Goal: Transaction & Acquisition: Book appointment/travel/reservation

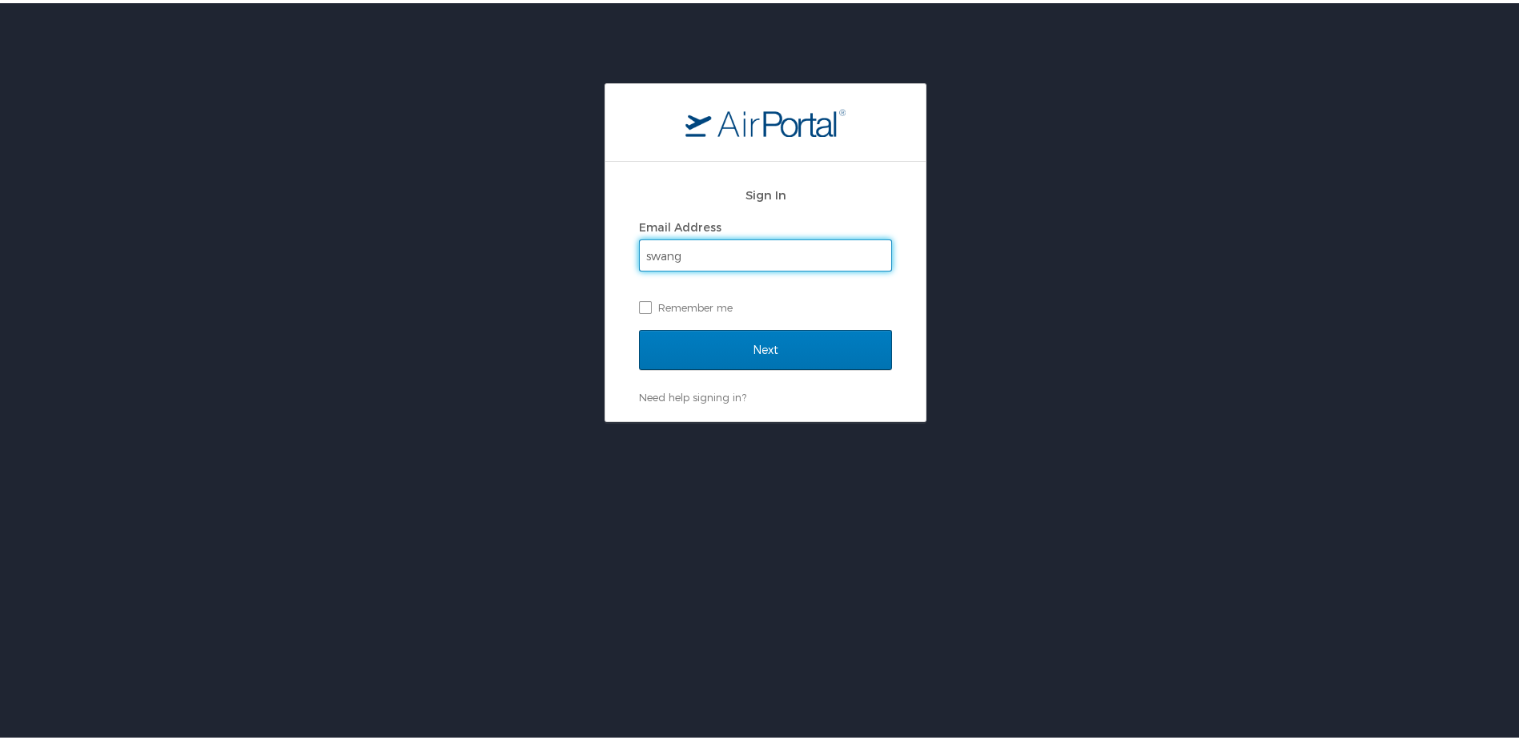
type input "swang@latech.edu"
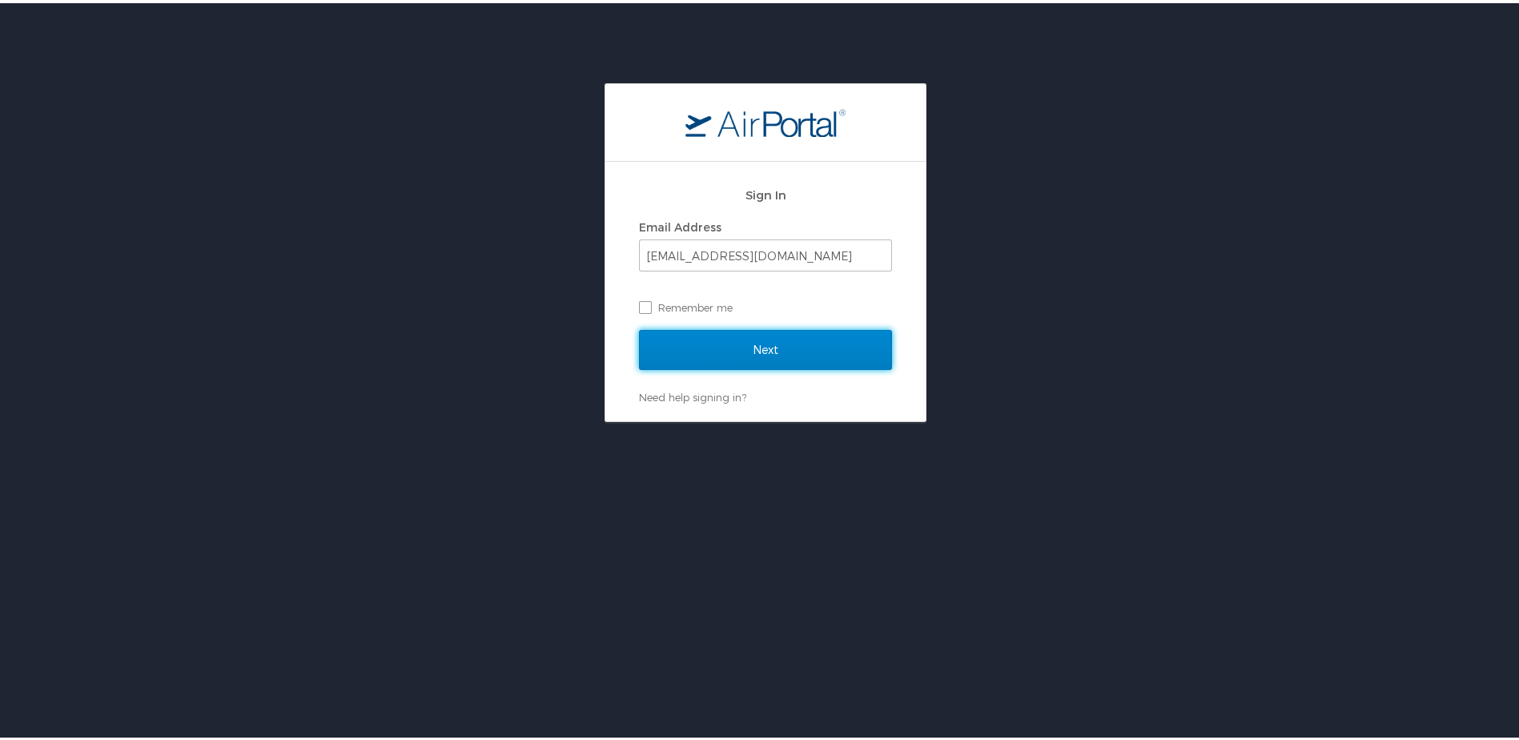
click at [761, 344] on input "Next" at bounding box center [765, 347] width 253 height 40
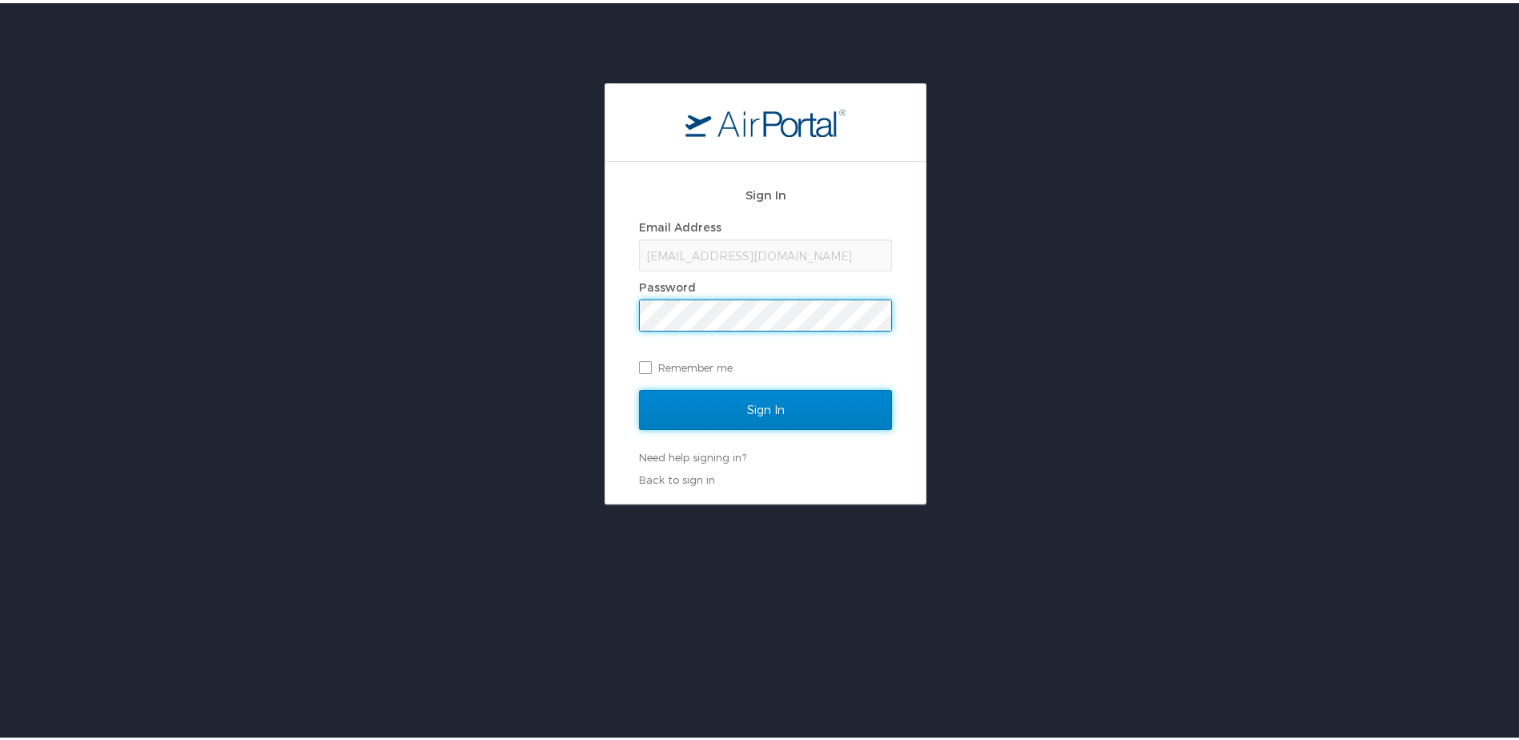
click at [759, 408] on input "Sign In" at bounding box center [765, 407] width 253 height 40
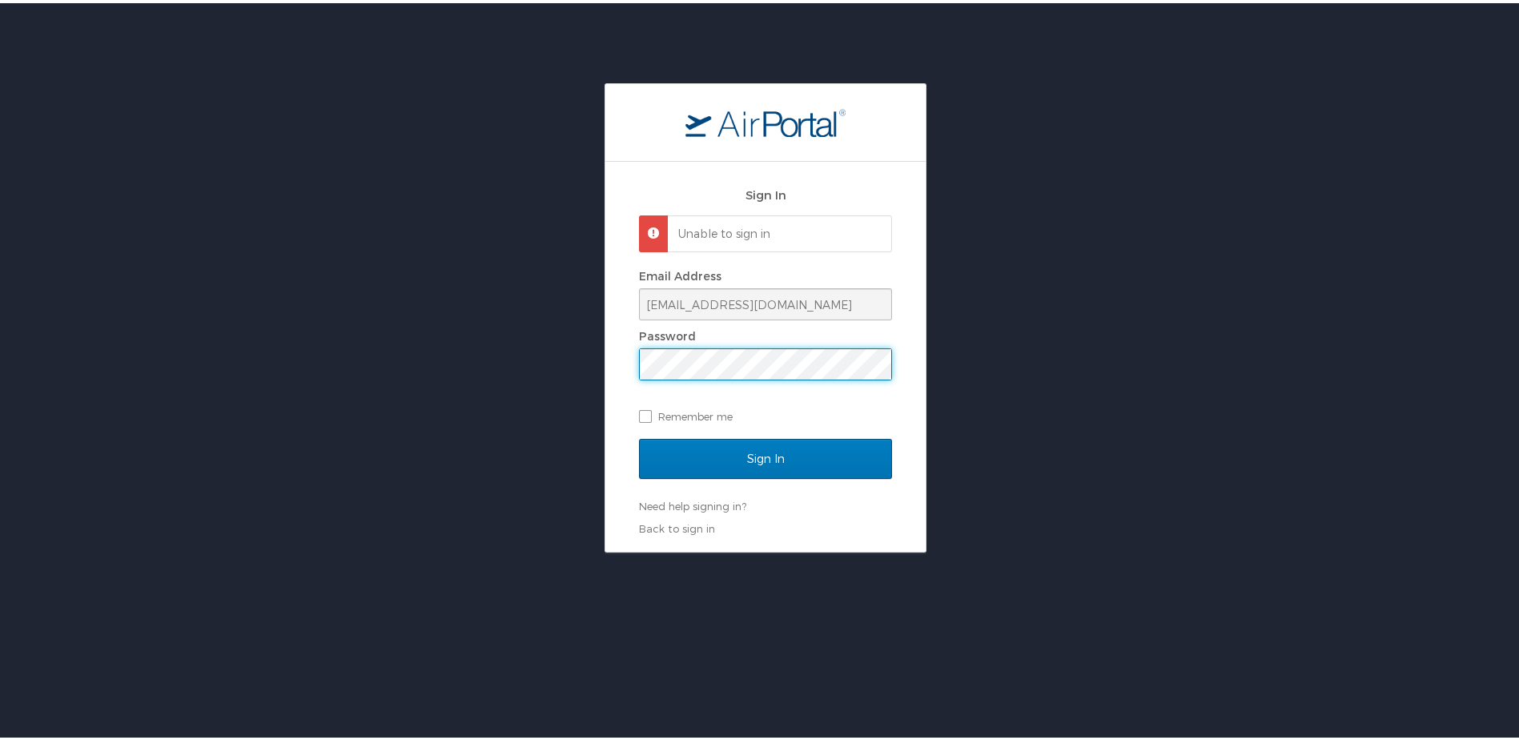
click at [579, 348] on div "Sign In Unable to sign in Email Address swang@latech.edu Password Remember me S…" at bounding box center [765, 314] width 1531 height 469
click at [760, 461] on input "Sign In" at bounding box center [765, 456] width 253 height 40
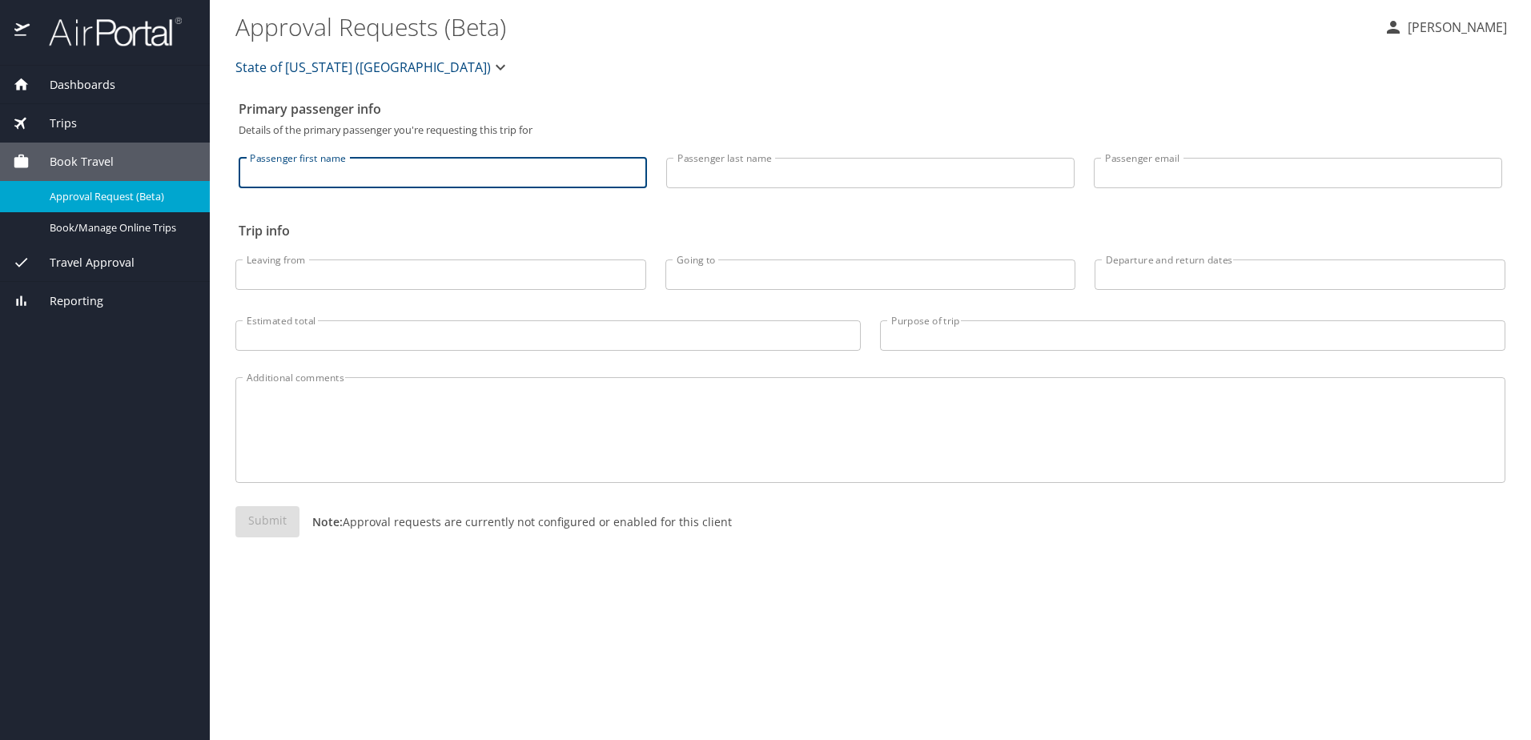
click at [445, 179] on input "Passenger first name" at bounding box center [443, 173] width 408 height 30
type input "Maoqi"
type input "Feng"
type input "contact@polykalatech.com"
type input "PSC"
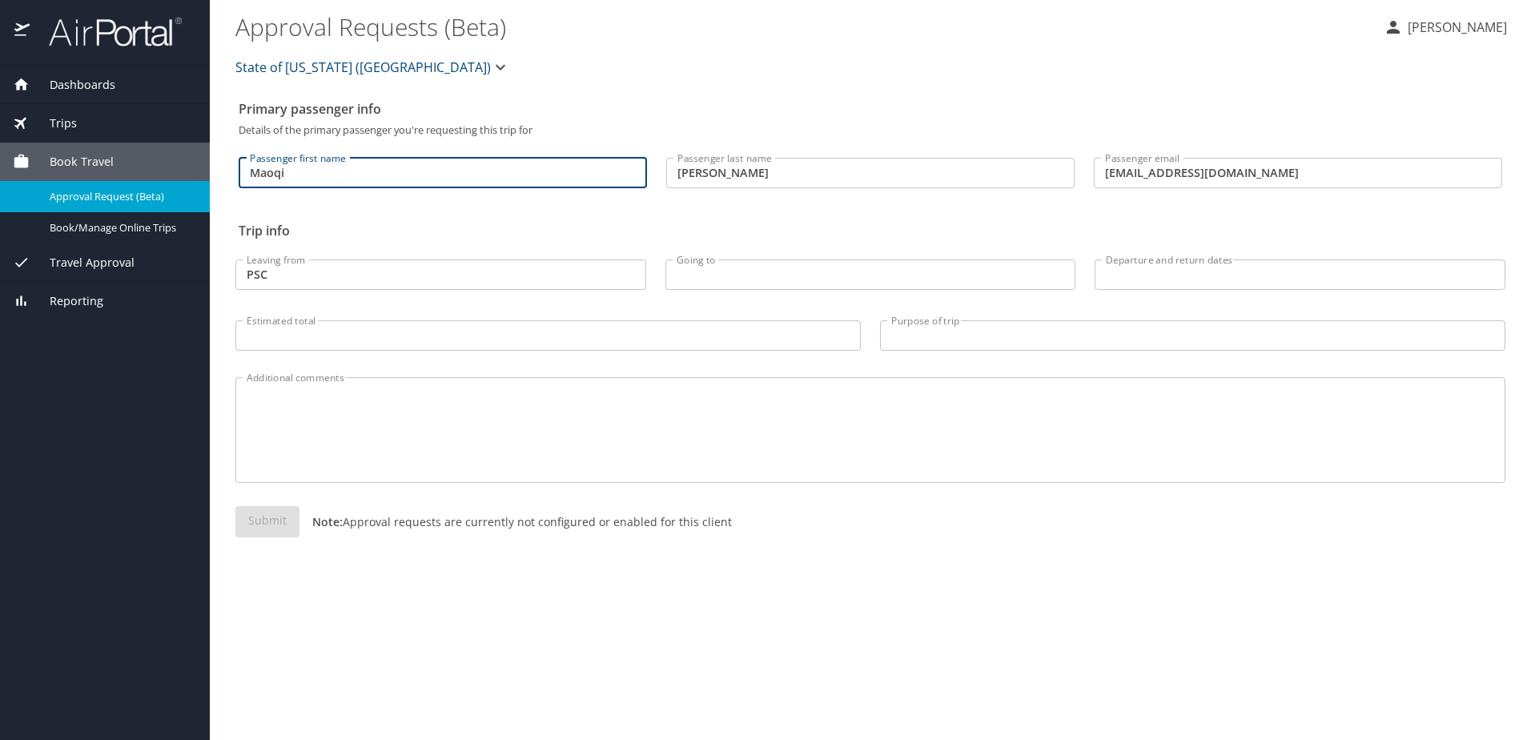
type input "MLU"
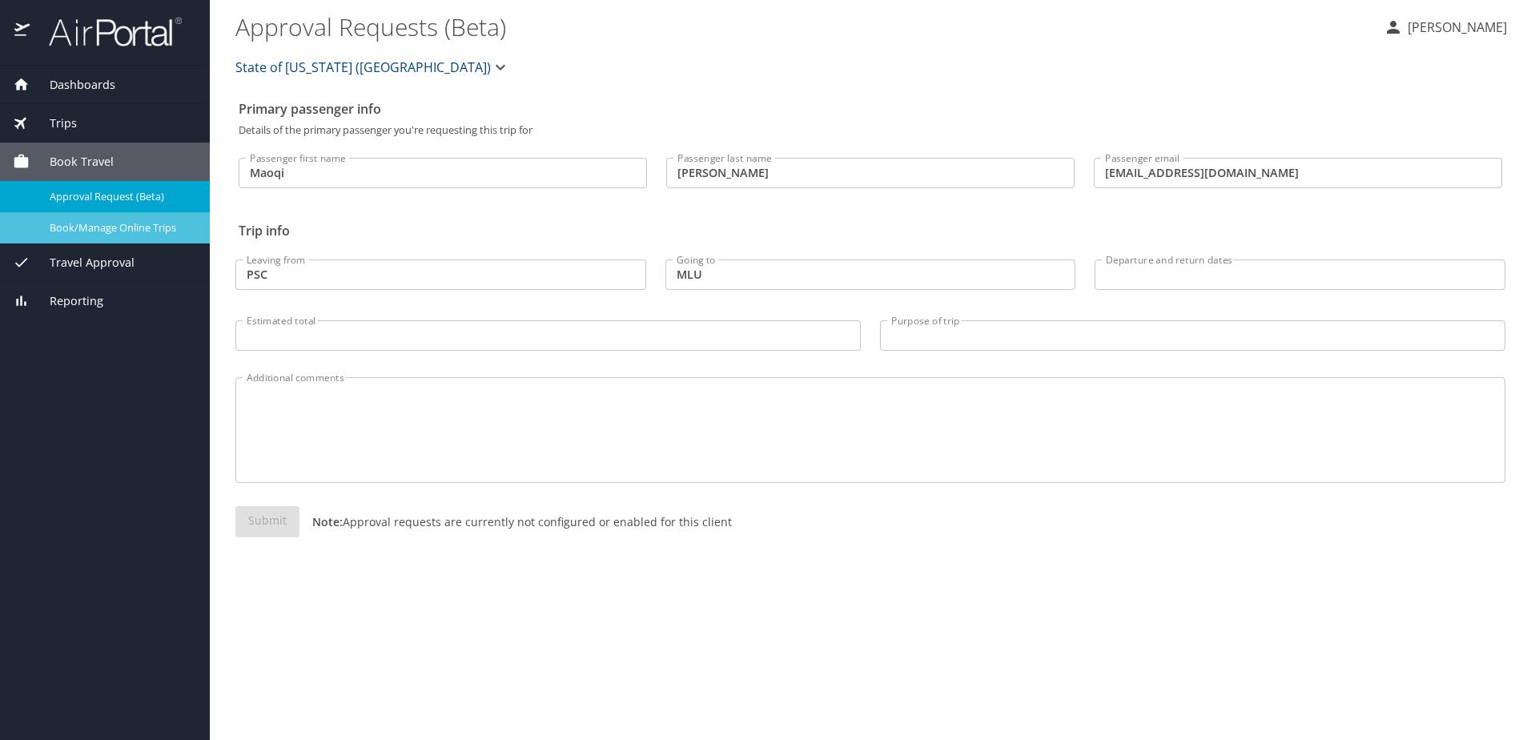
click at [163, 223] on span "Book/Manage Online Trips" at bounding box center [120, 227] width 141 height 15
click at [151, 227] on span "Book/Manage Online Trips" at bounding box center [120, 227] width 141 height 15
click at [107, 259] on span "Travel Approval" at bounding box center [82, 263] width 105 height 18
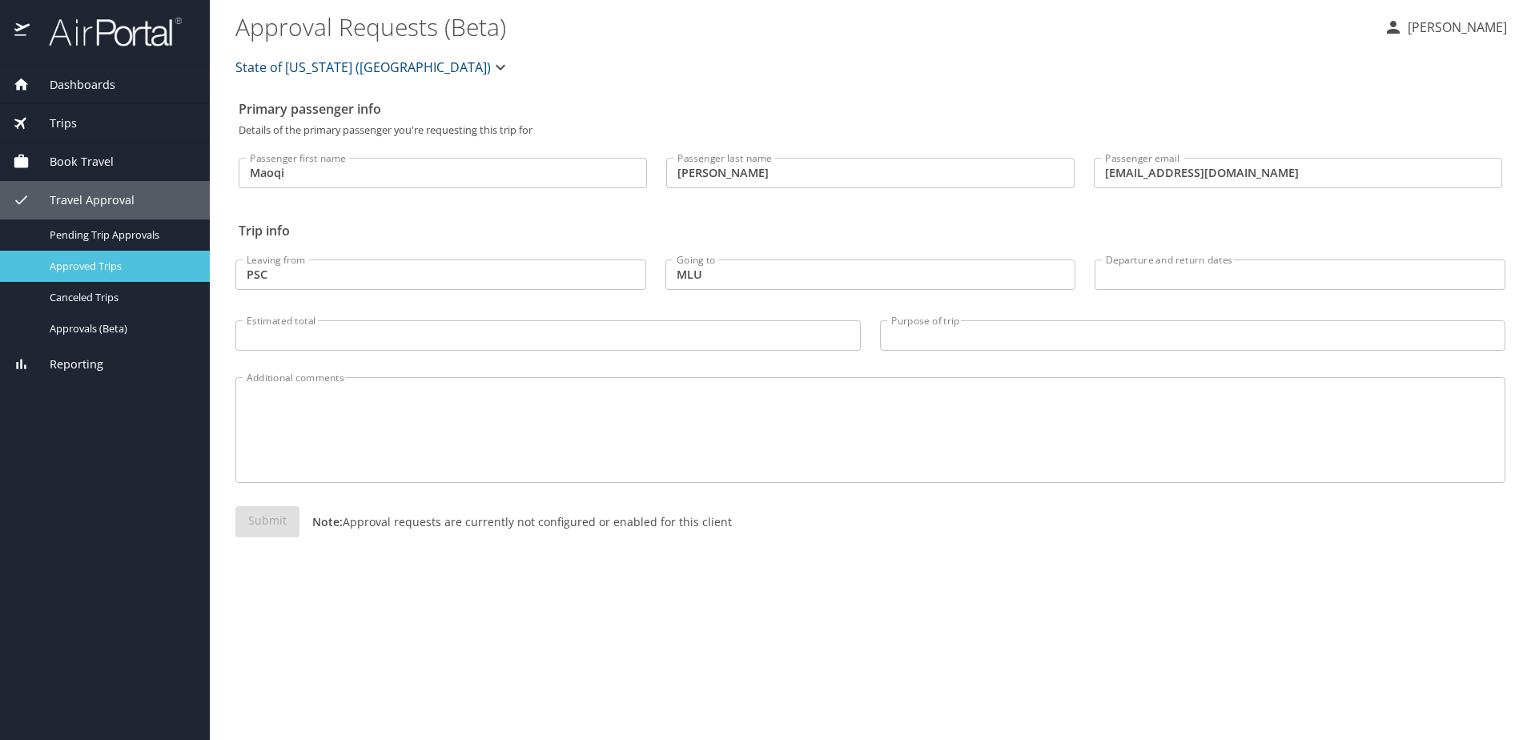
click at [119, 264] on span "Approved Trips" at bounding box center [120, 266] width 141 height 15
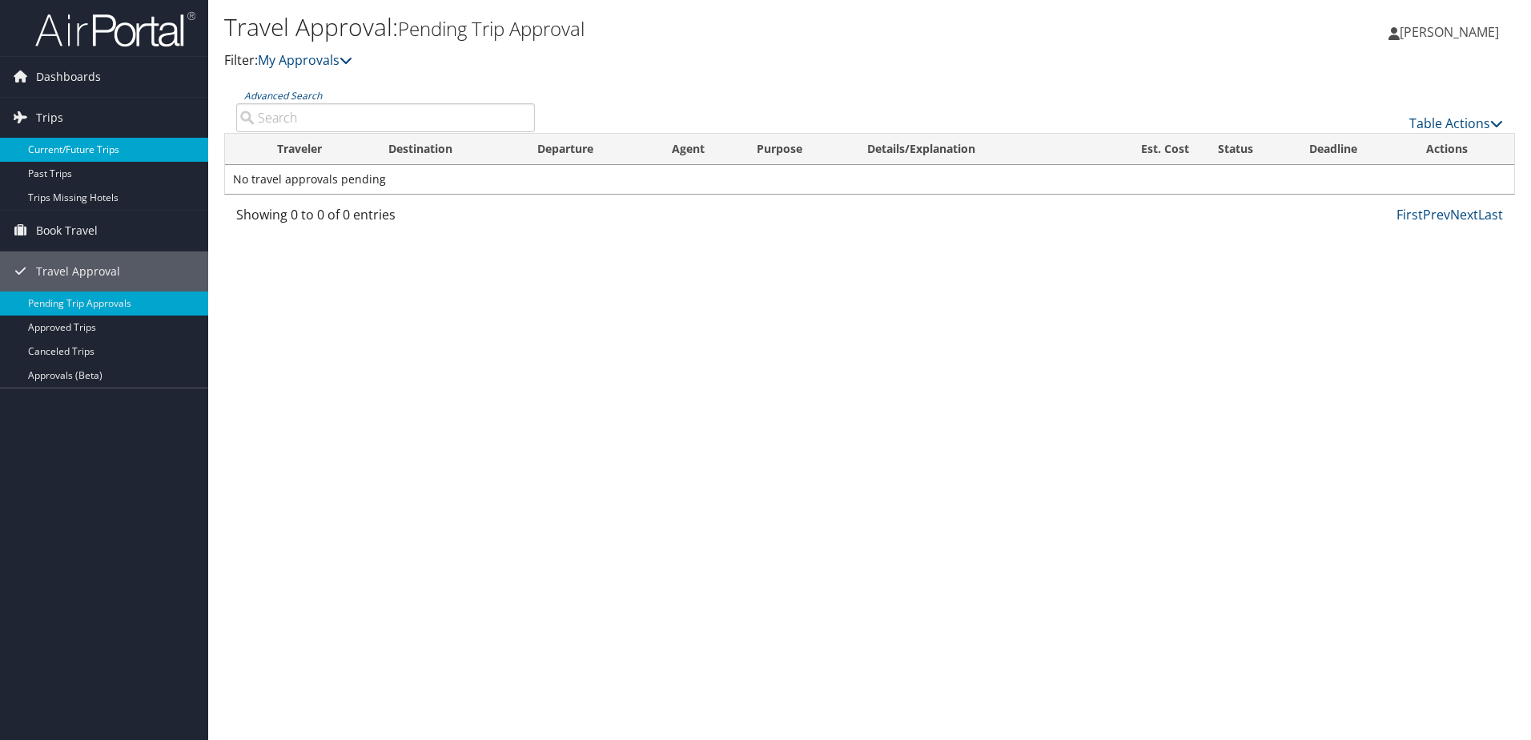
click at [70, 150] on link "Current/Future Trips" at bounding box center [104, 150] width 208 height 24
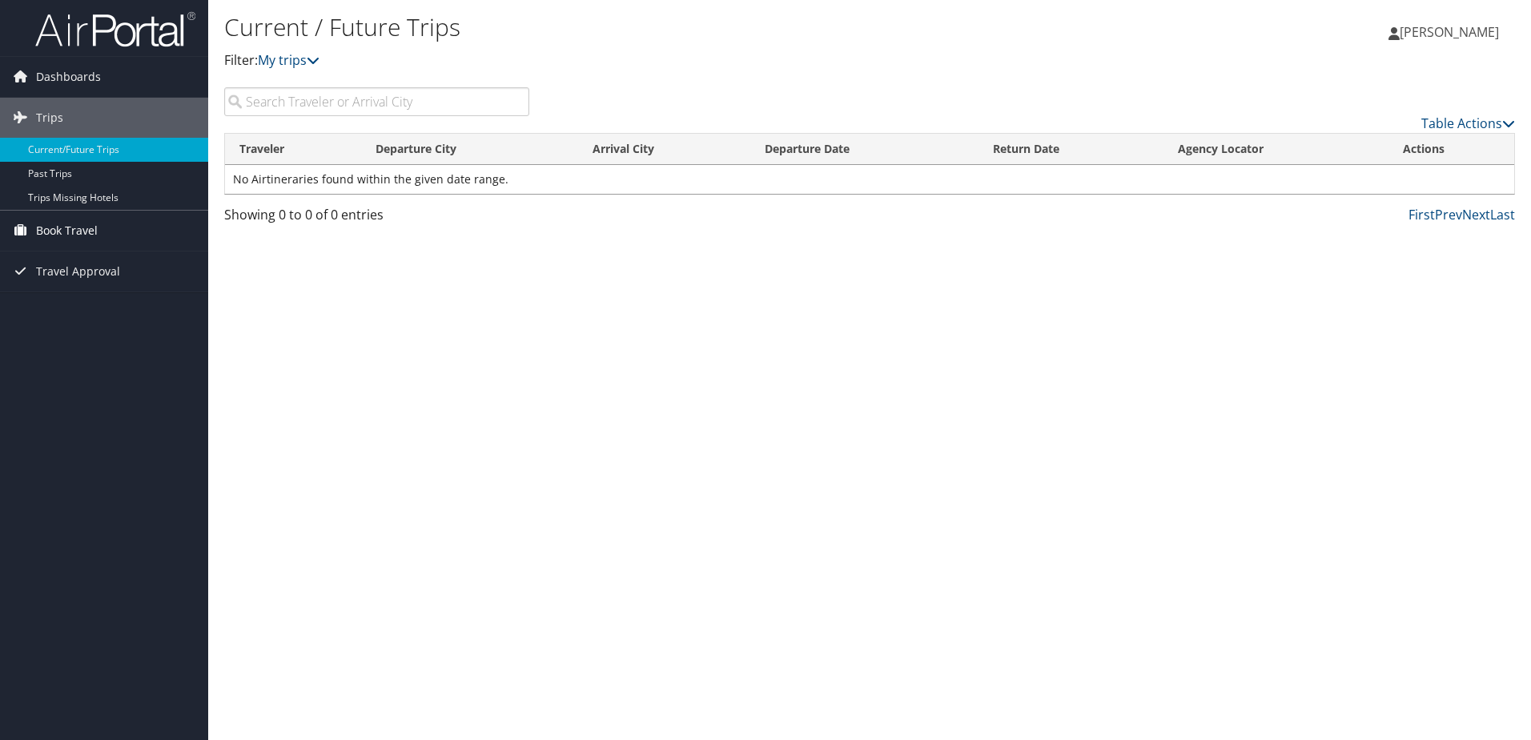
click at [77, 230] on span "Book Travel" at bounding box center [67, 231] width 62 height 40
click at [99, 257] on link "Approval Request (Beta)" at bounding box center [104, 263] width 208 height 24
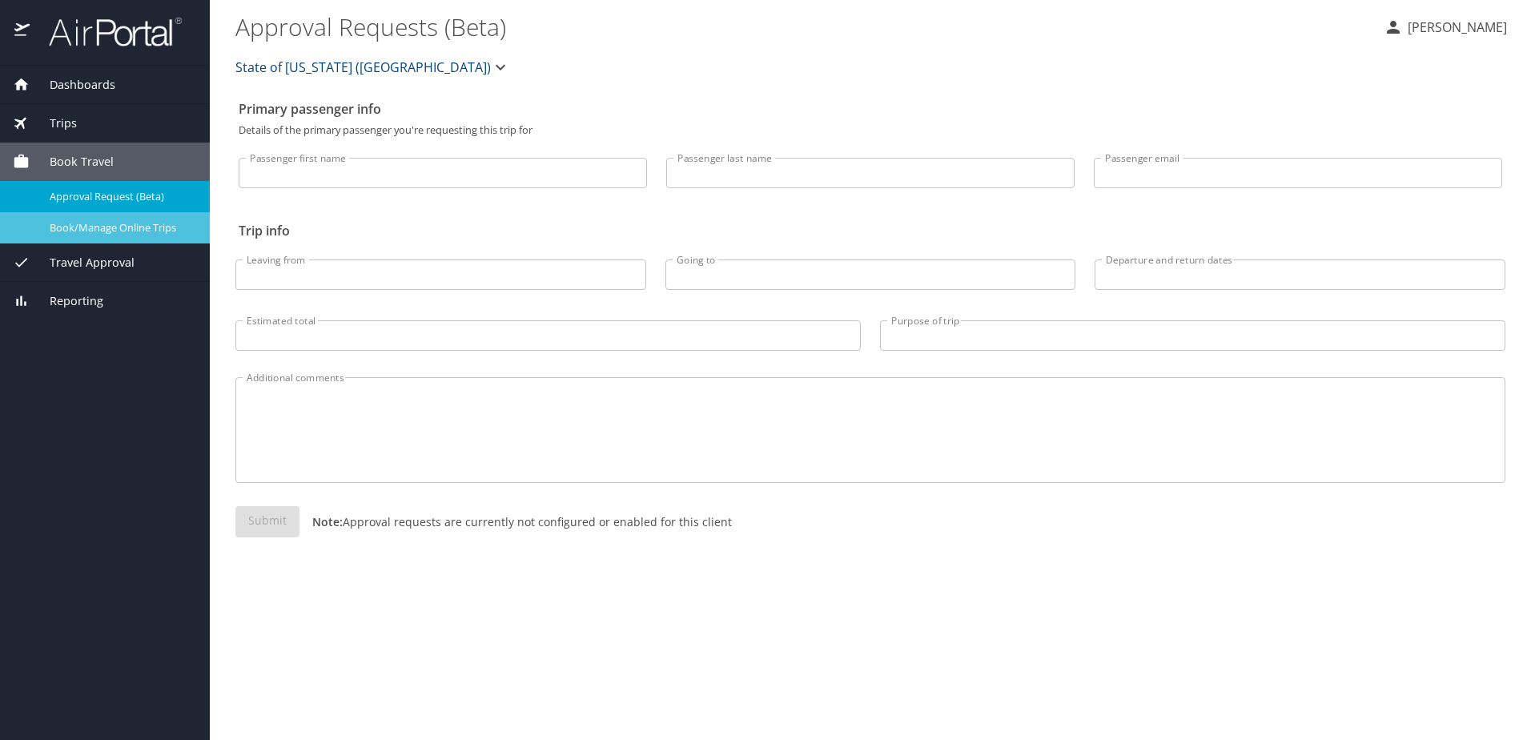
click at [157, 219] on div "Book/Manage Online Trips" at bounding box center [105, 228] width 184 height 18
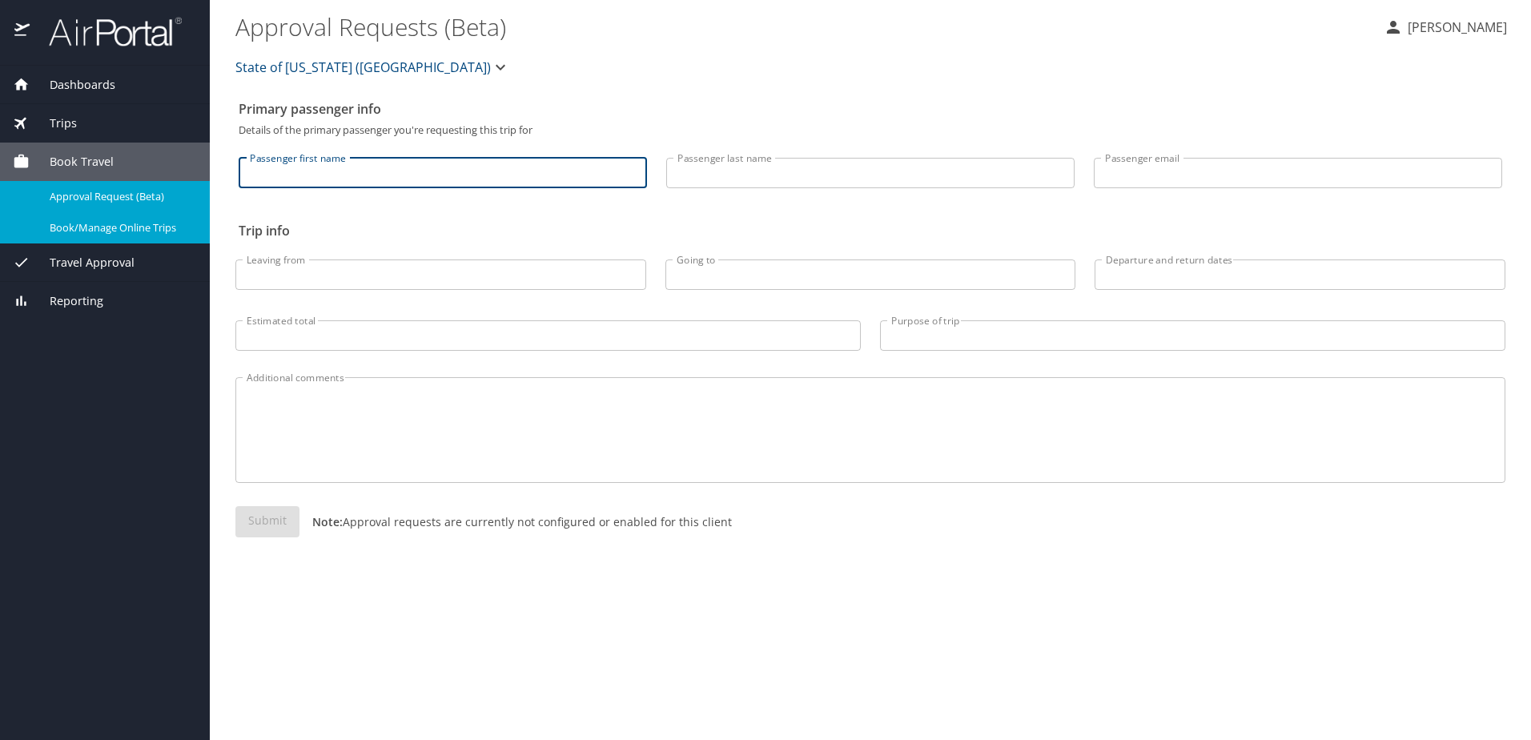
click at [374, 174] on input "Passenger first name" at bounding box center [443, 173] width 408 height 30
type input "Maoqi"
type input "Feng"
type input "contact@polykalatech.com"
type input "PSC"
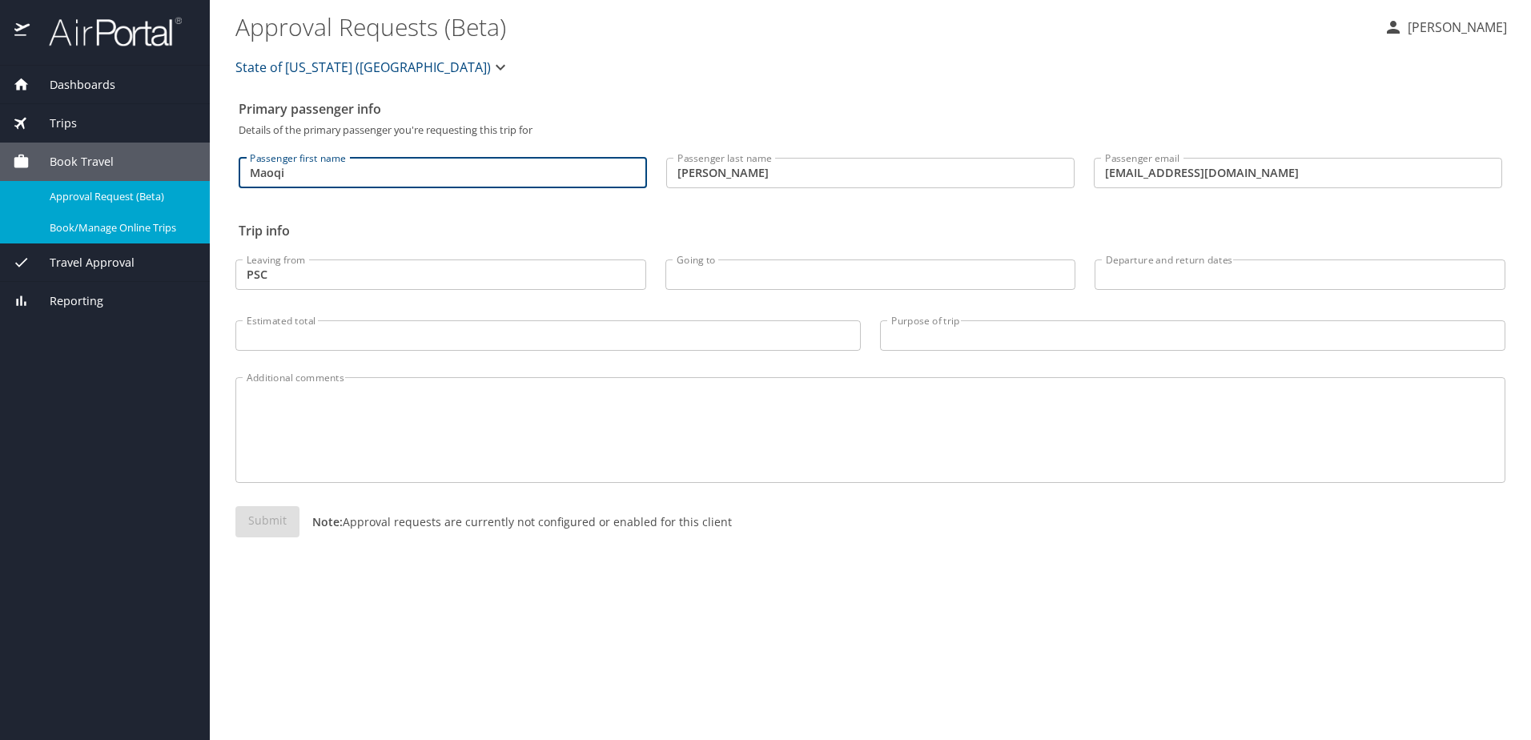
type input "MLU"
click at [606, 349] on input "Estimated total" at bounding box center [548, 335] width 626 height 30
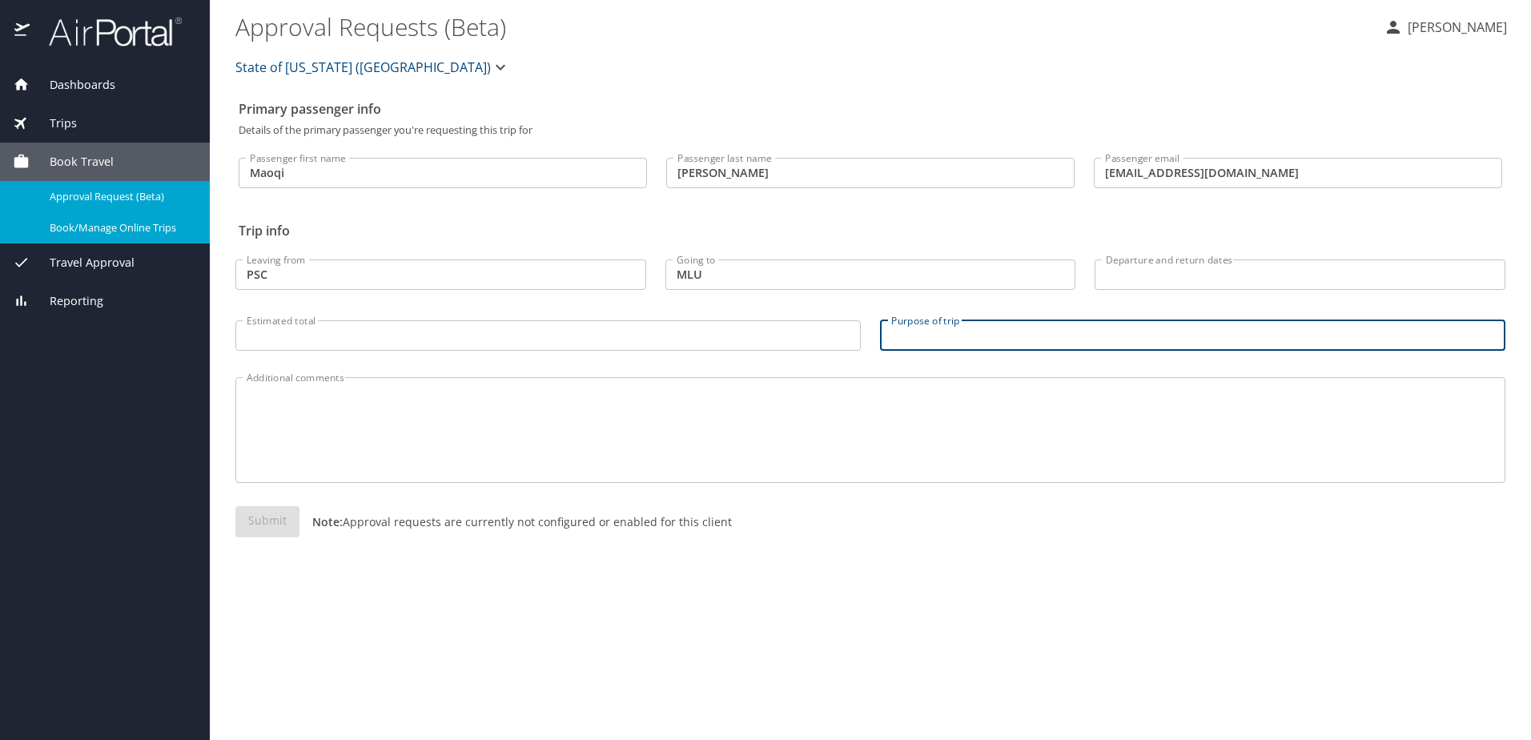
click at [1077, 332] on input "Purpose of trip" at bounding box center [1193, 335] width 626 height 30
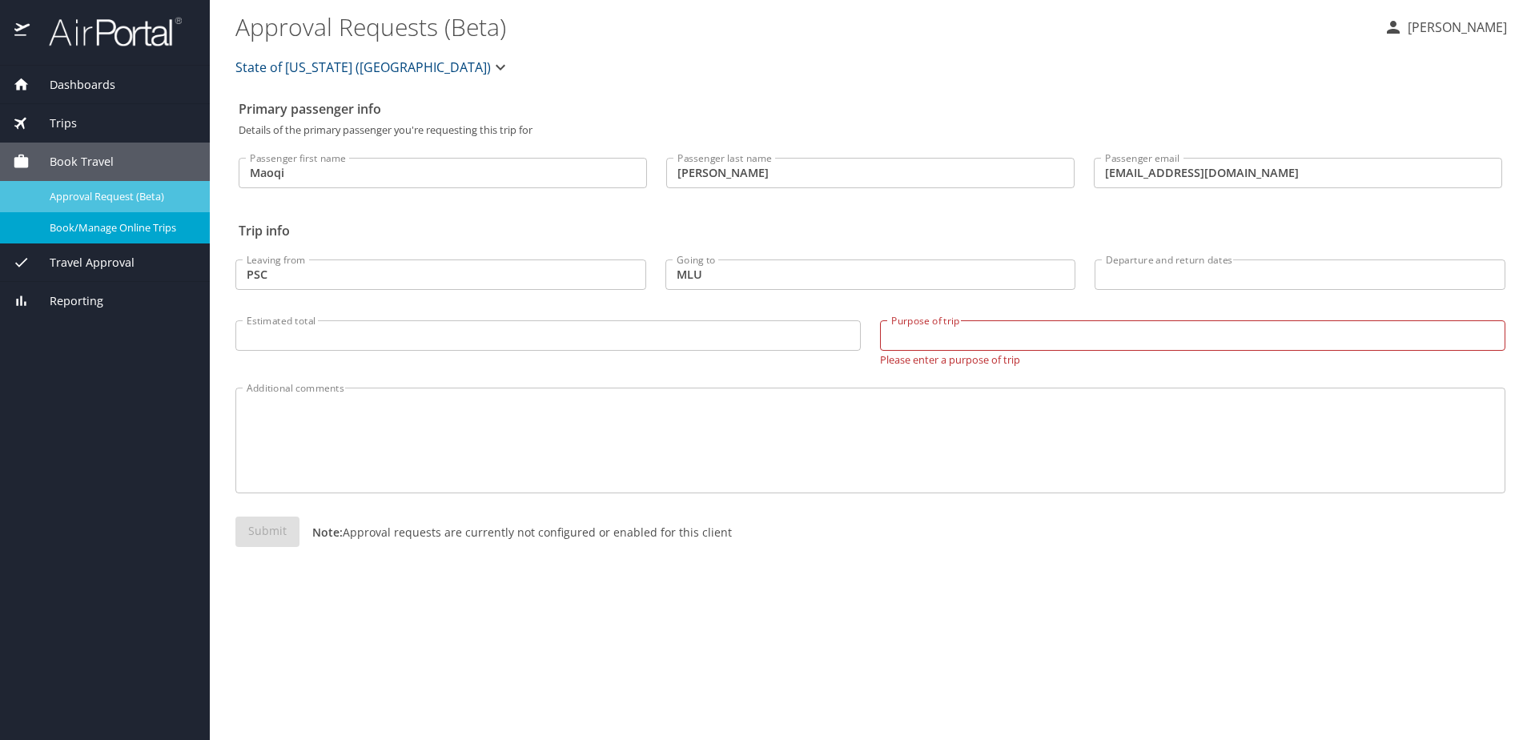
click at [133, 191] on span "Approval Request (Beta)" at bounding box center [120, 196] width 141 height 15
click at [140, 231] on span "Book/Manage Online Trips" at bounding box center [120, 227] width 141 height 15
click at [1054, 339] on input "Purpose of trip" at bounding box center [1193, 335] width 626 height 30
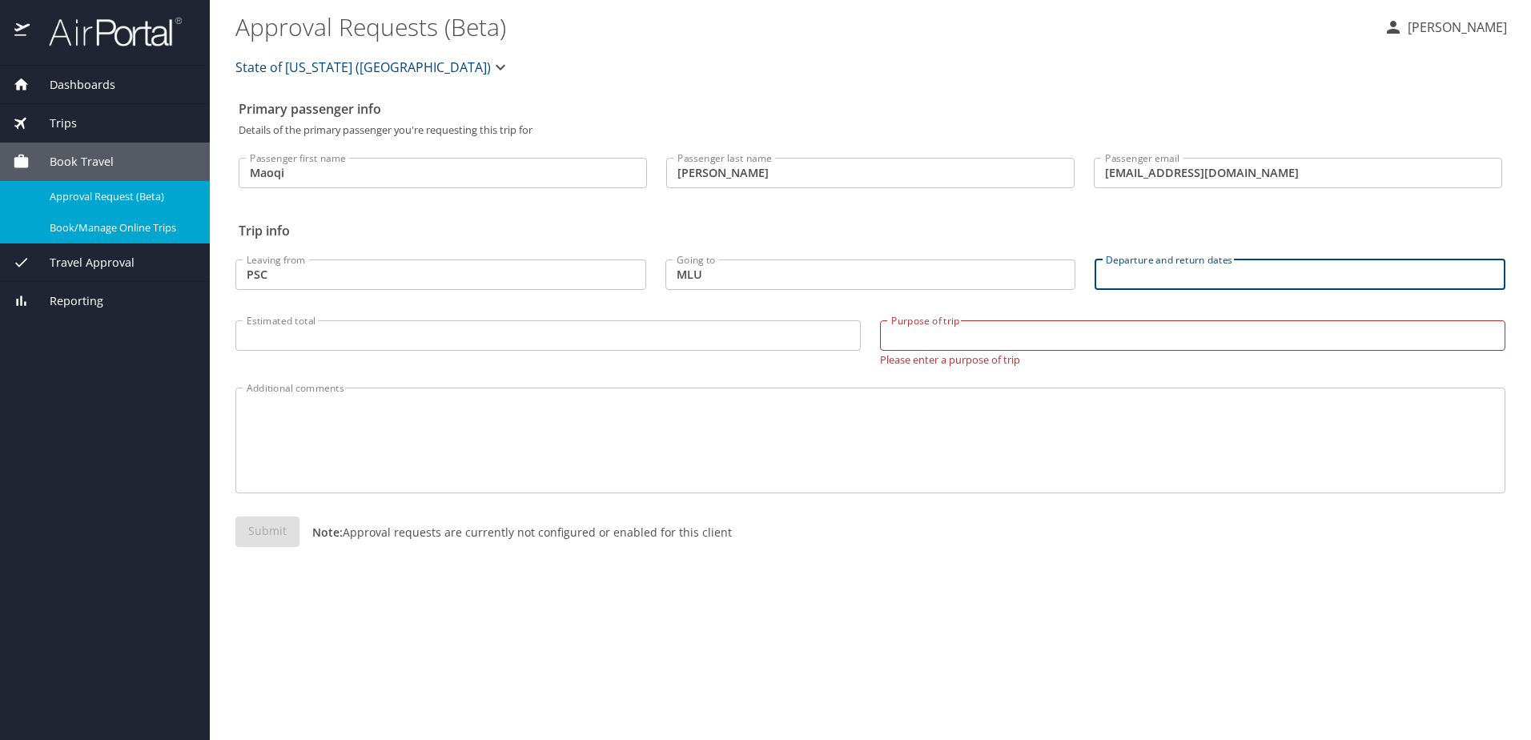
click at [1241, 282] on input "Departure and return dates" at bounding box center [1300, 275] width 411 height 30
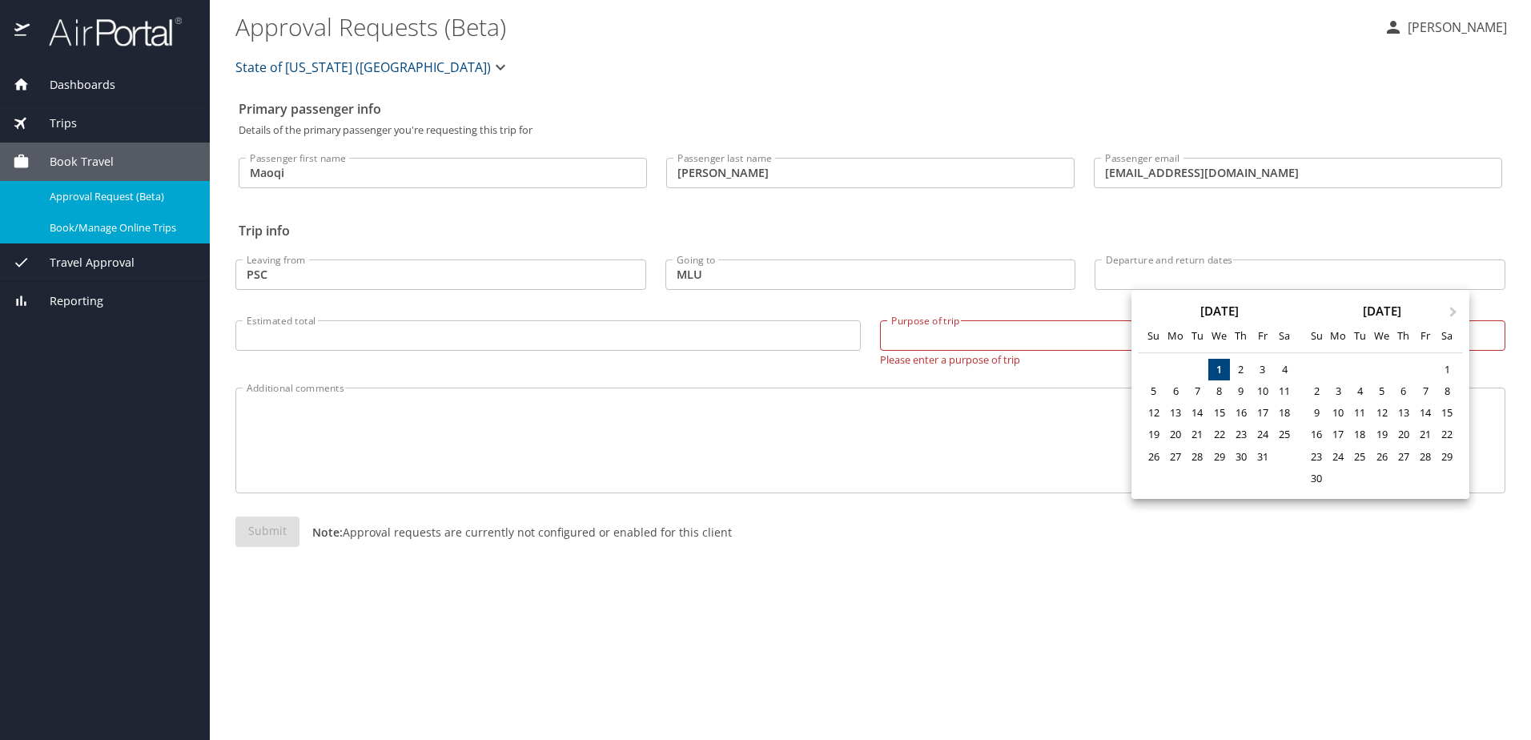
click at [1189, 275] on div at bounding box center [765, 370] width 1531 height 740
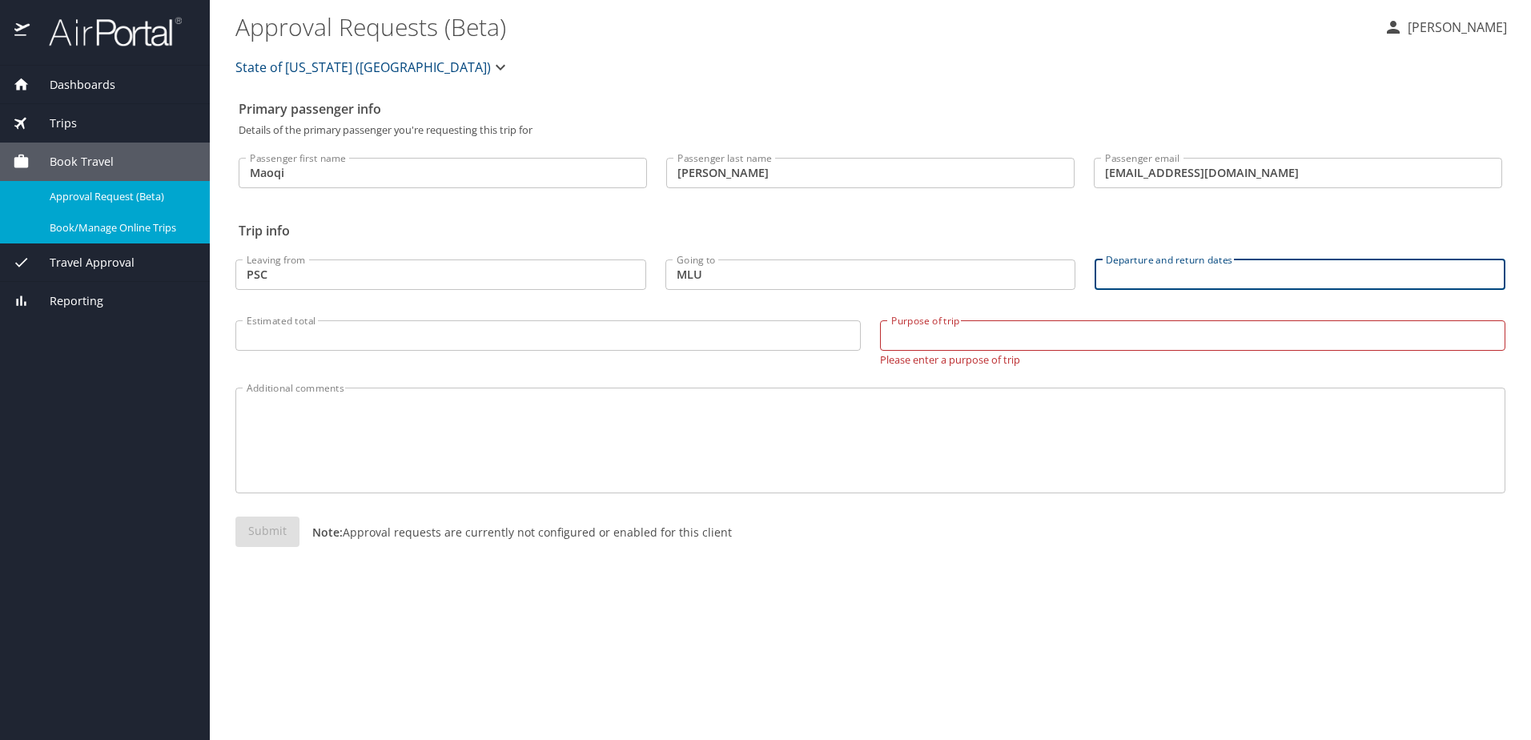
click at [1178, 277] on input "Departure and return dates" at bounding box center [1300, 275] width 411 height 30
